Goal: Task Accomplishment & Management: Use online tool/utility

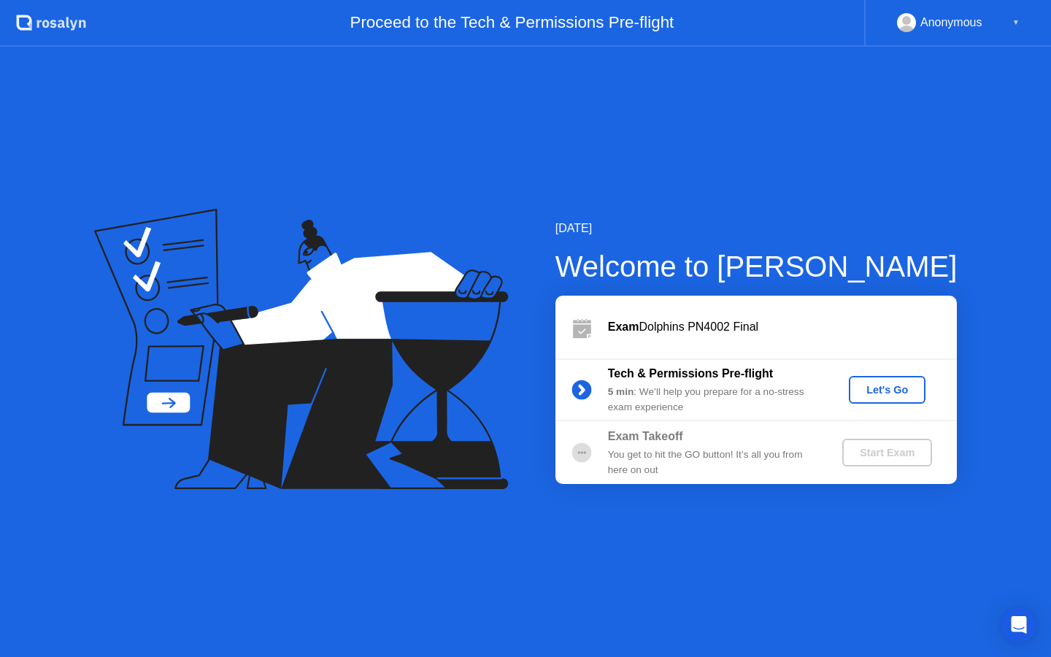
click at [887, 393] on div "Let's Go" at bounding box center [887, 390] width 65 height 12
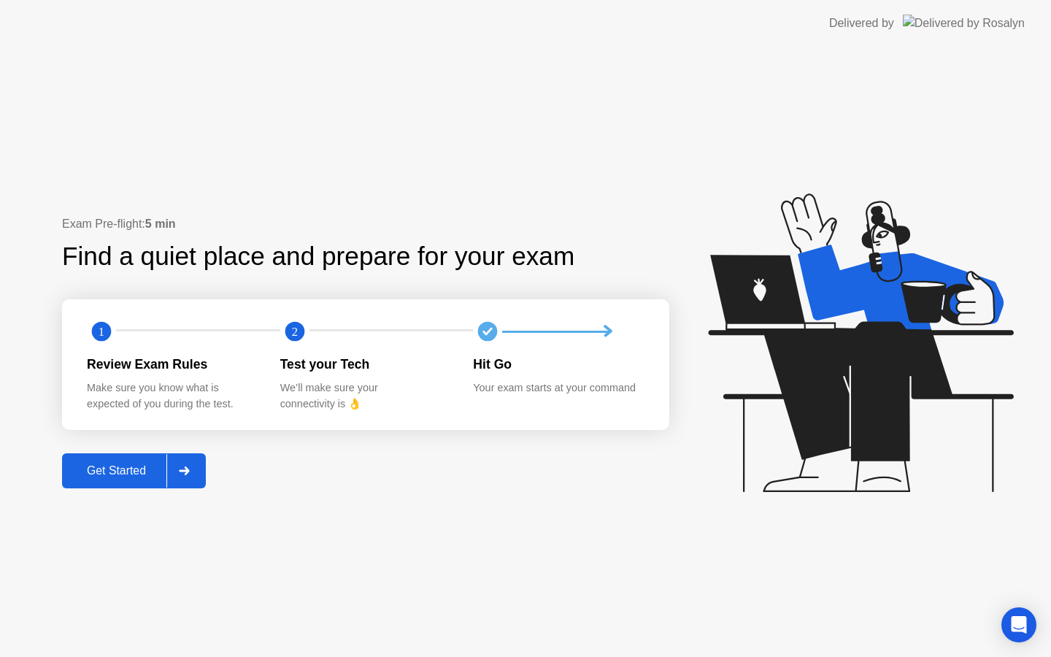
click at [118, 472] on div "Get Started" at bounding box center [116, 470] width 100 height 13
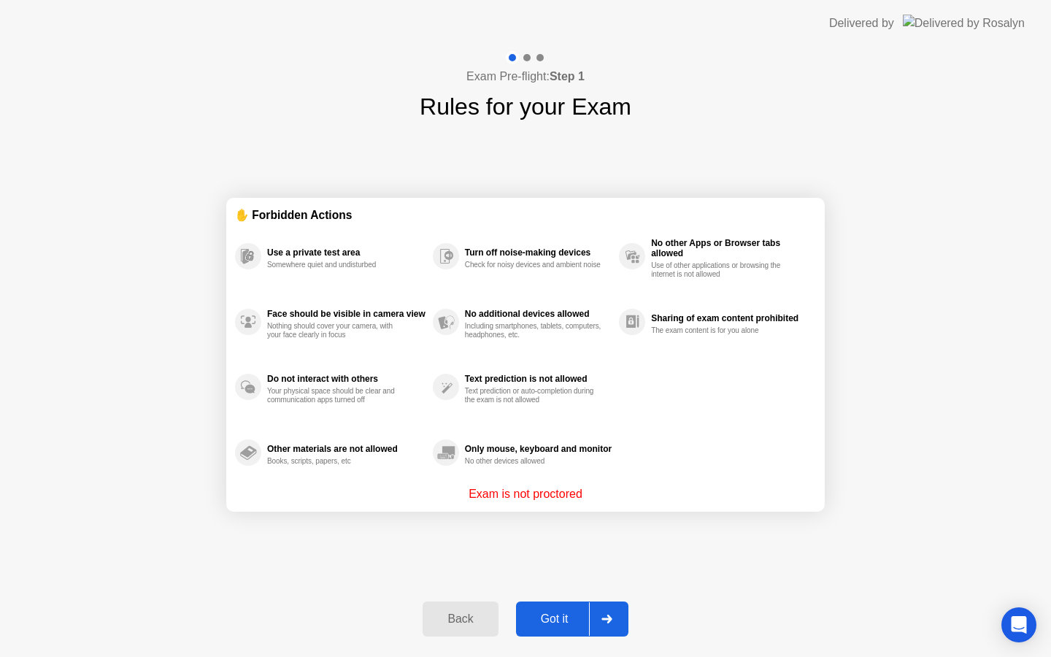
click at [559, 616] on div "Got it" at bounding box center [555, 619] width 69 height 13
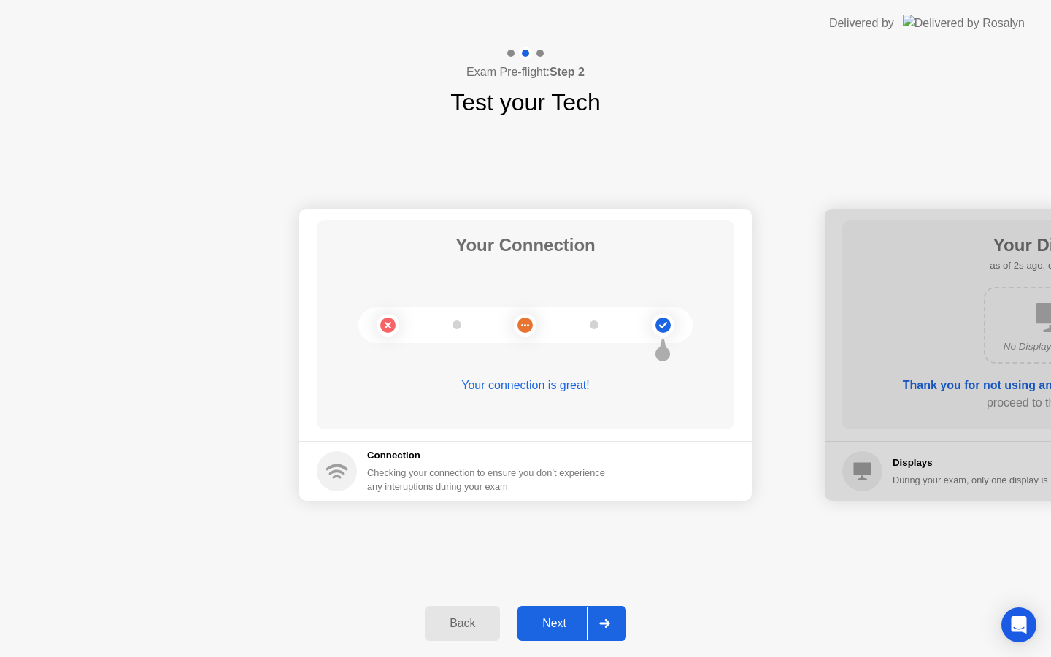
click at [560, 625] on div "Next" at bounding box center [554, 623] width 65 height 13
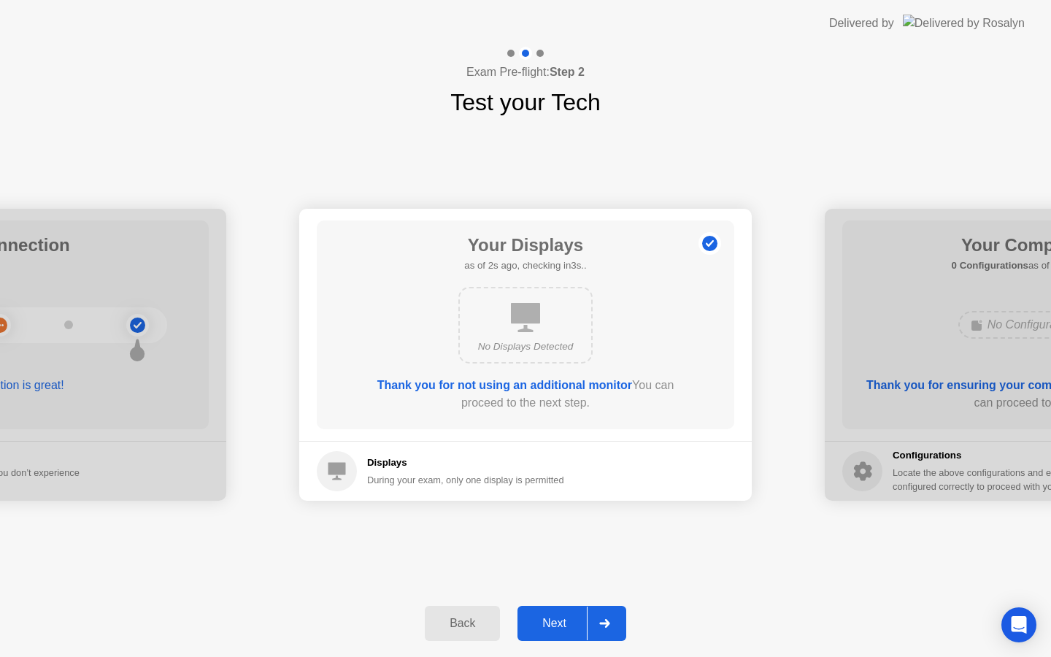
click at [560, 625] on div "Next" at bounding box center [554, 623] width 65 height 13
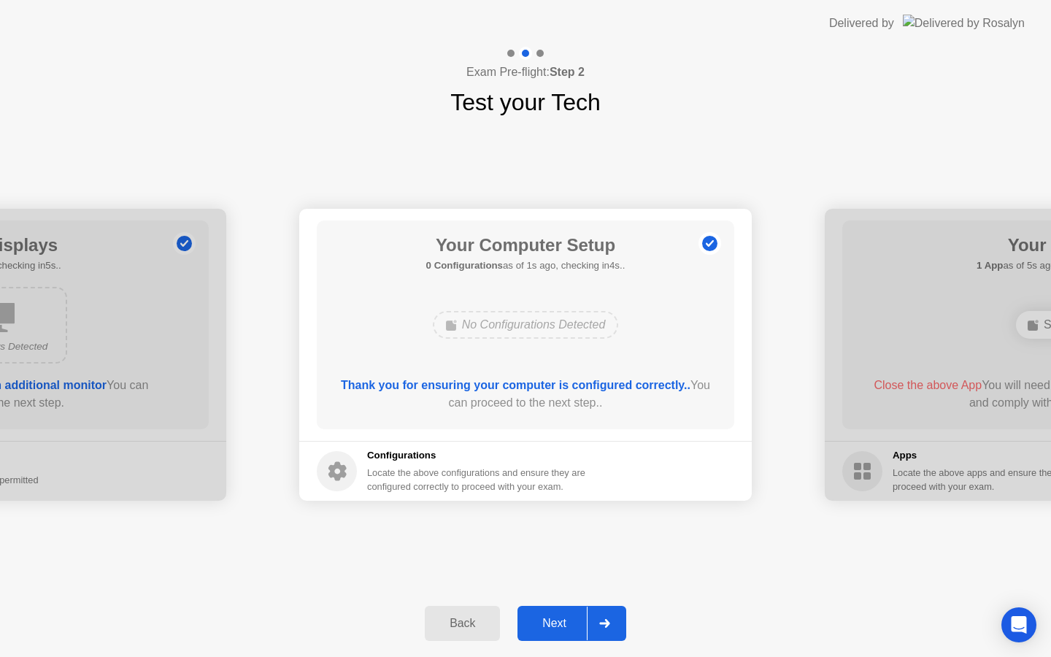
click at [560, 625] on div "Next" at bounding box center [554, 623] width 65 height 13
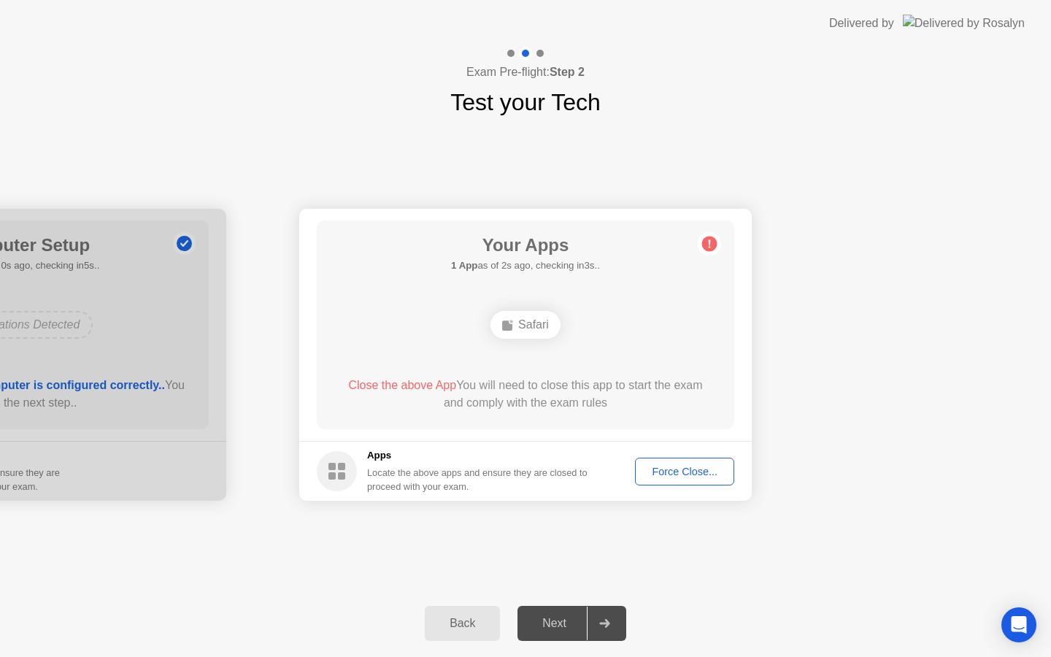
click at [667, 466] on div "Force Close..." at bounding box center [684, 472] width 89 height 12
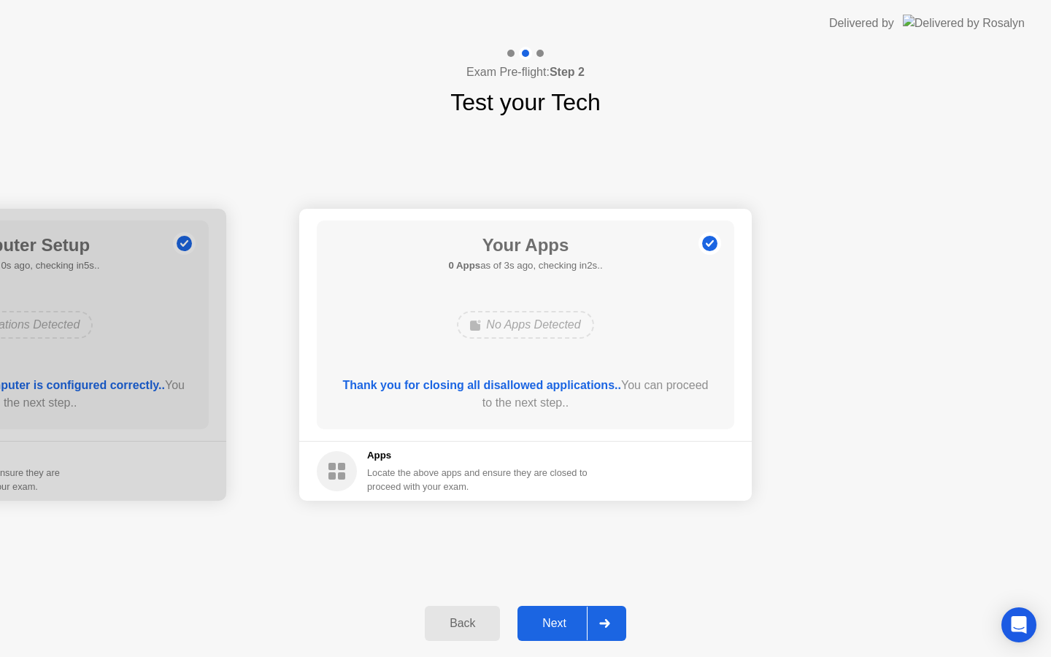
click at [558, 617] on div "Next" at bounding box center [554, 623] width 65 height 13
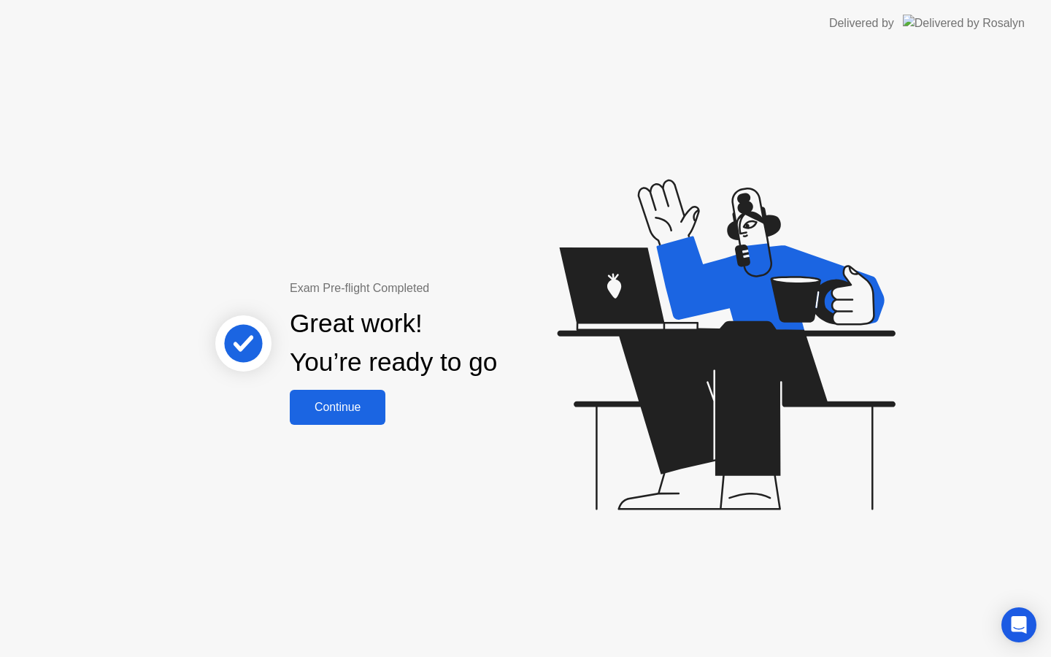
click at [329, 409] on div "Continue" at bounding box center [337, 407] width 87 height 13
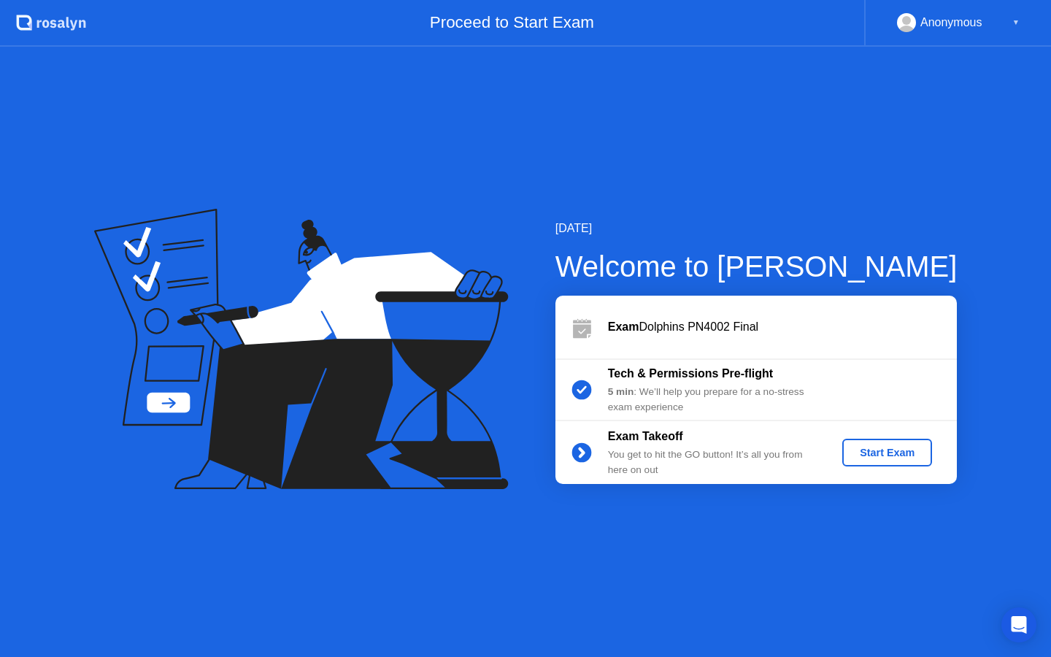
click at [919, 456] on div "Start Exam" at bounding box center [887, 453] width 78 height 12
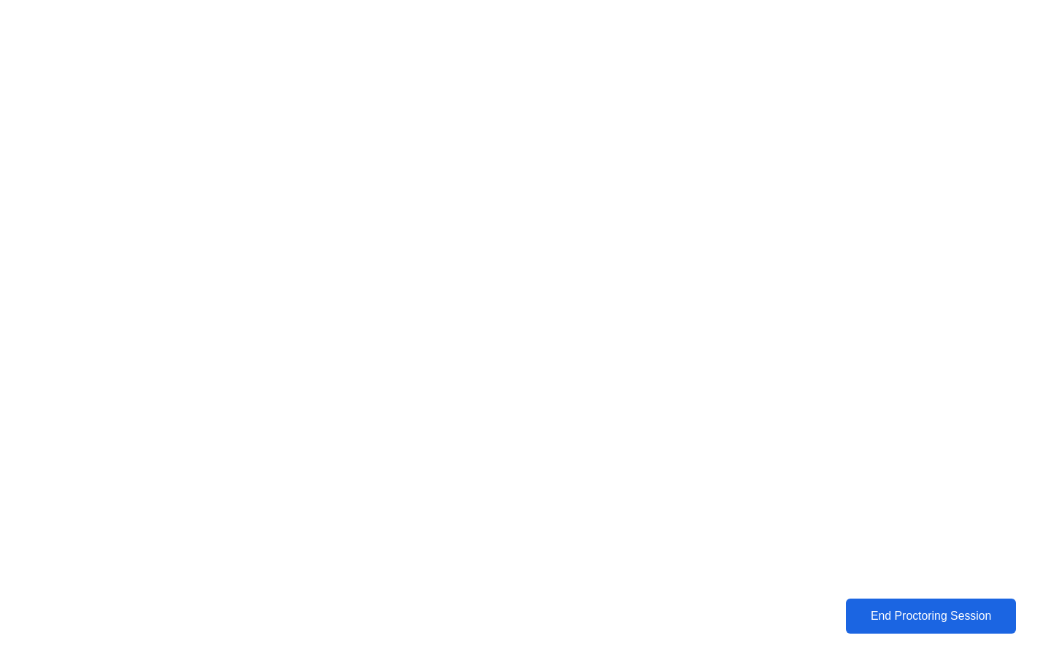
click at [913, 623] on div "End Proctoring Session" at bounding box center [931, 616] width 161 height 13
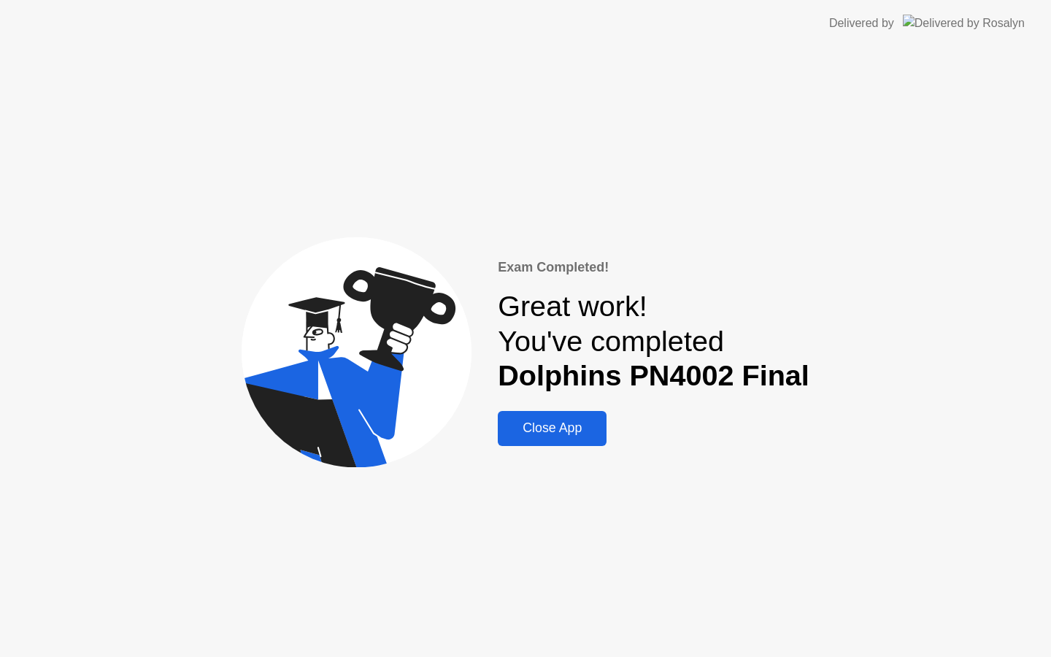
click at [542, 435] on div "Close App" at bounding box center [552, 428] width 100 height 15
